Goal: Transaction & Acquisition: Subscribe to service/newsletter

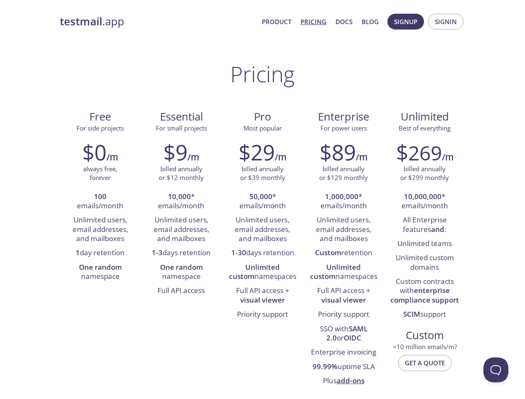
click at [406, 22] on span "Signup" at bounding box center [405, 21] width 23 height 11
click at [446, 22] on span "Signin" at bounding box center [446, 21] width 22 height 11
click at [100, 202] on li "100 emails/month" at bounding box center [100, 202] width 69 height 24
click at [100, 230] on li "Unlimited users, email addresses, and mailboxes" at bounding box center [100, 229] width 69 height 33
click at [100, 253] on li "1 day retention" at bounding box center [100, 253] width 69 height 14
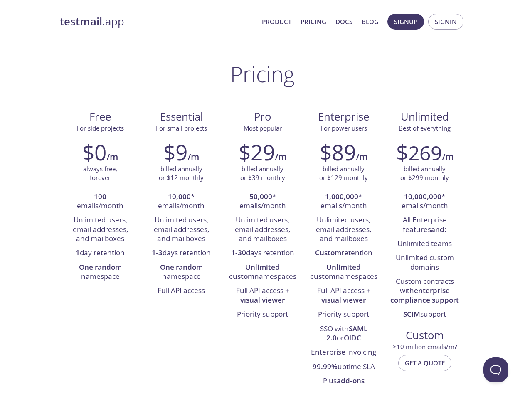
click at [100, 273] on li "One random namespace" at bounding box center [100, 273] width 69 height 24
click at [181, 202] on li "10,000 * emails/month" at bounding box center [181, 202] width 69 height 24
click at [181, 230] on li "Unlimited users, email addresses, and mailboxes" at bounding box center [181, 229] width 69 height 33
click at [181, 253] on li "1-3 days retention" at bounding box center [181, 253] width 69 height 14
click at [181, 273] on li "One random namespace" at bounding box center [181, 273] width 69 height 24
